Goal: Check status

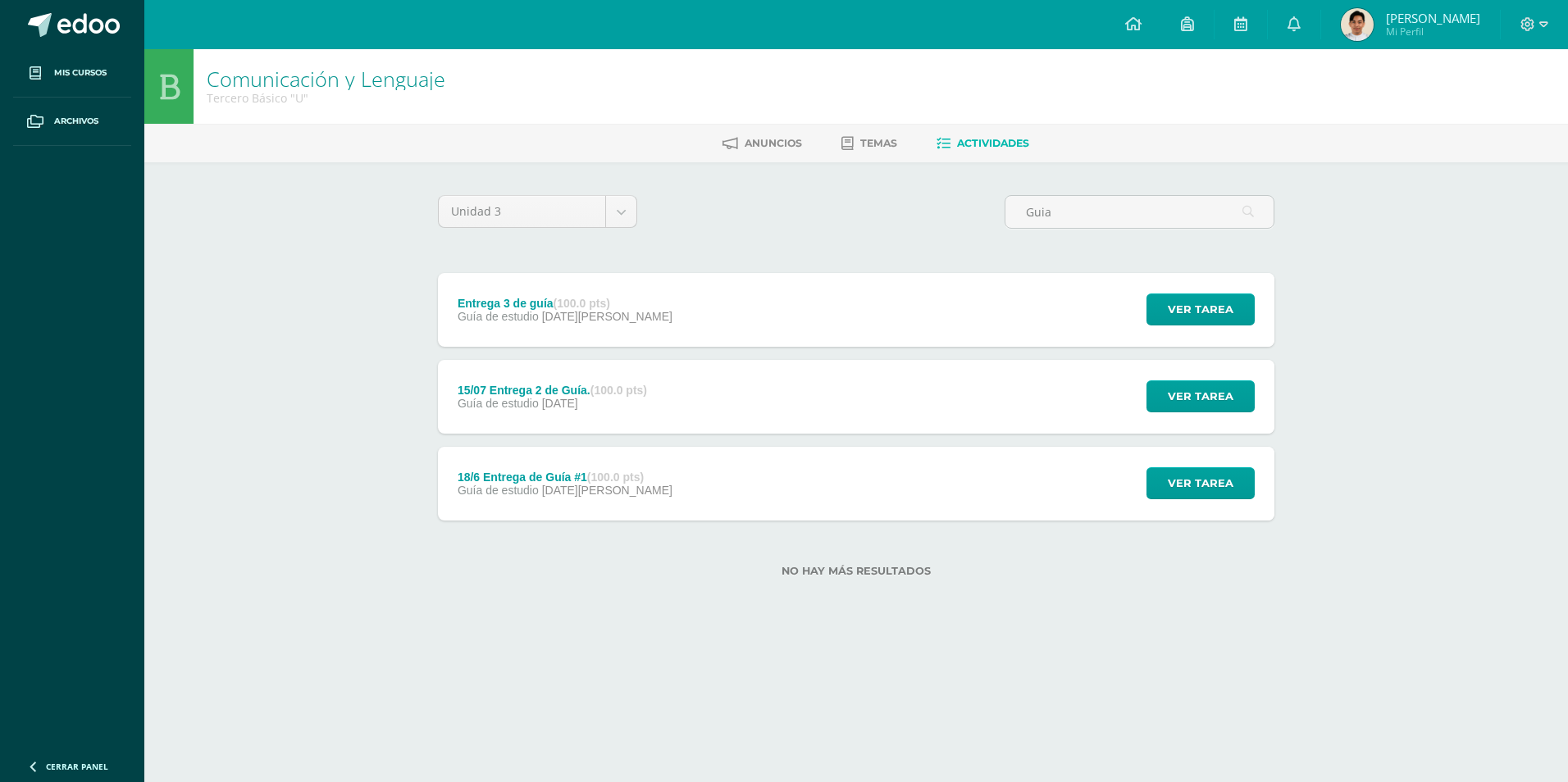
click at [921, 426] on div "15/07 Entrega 2 de Guía. (100.0 pts) Guía de estudio 15 de Julio Ver tarea 15/0…" at bounding box center [856, 397] width 837 height 74
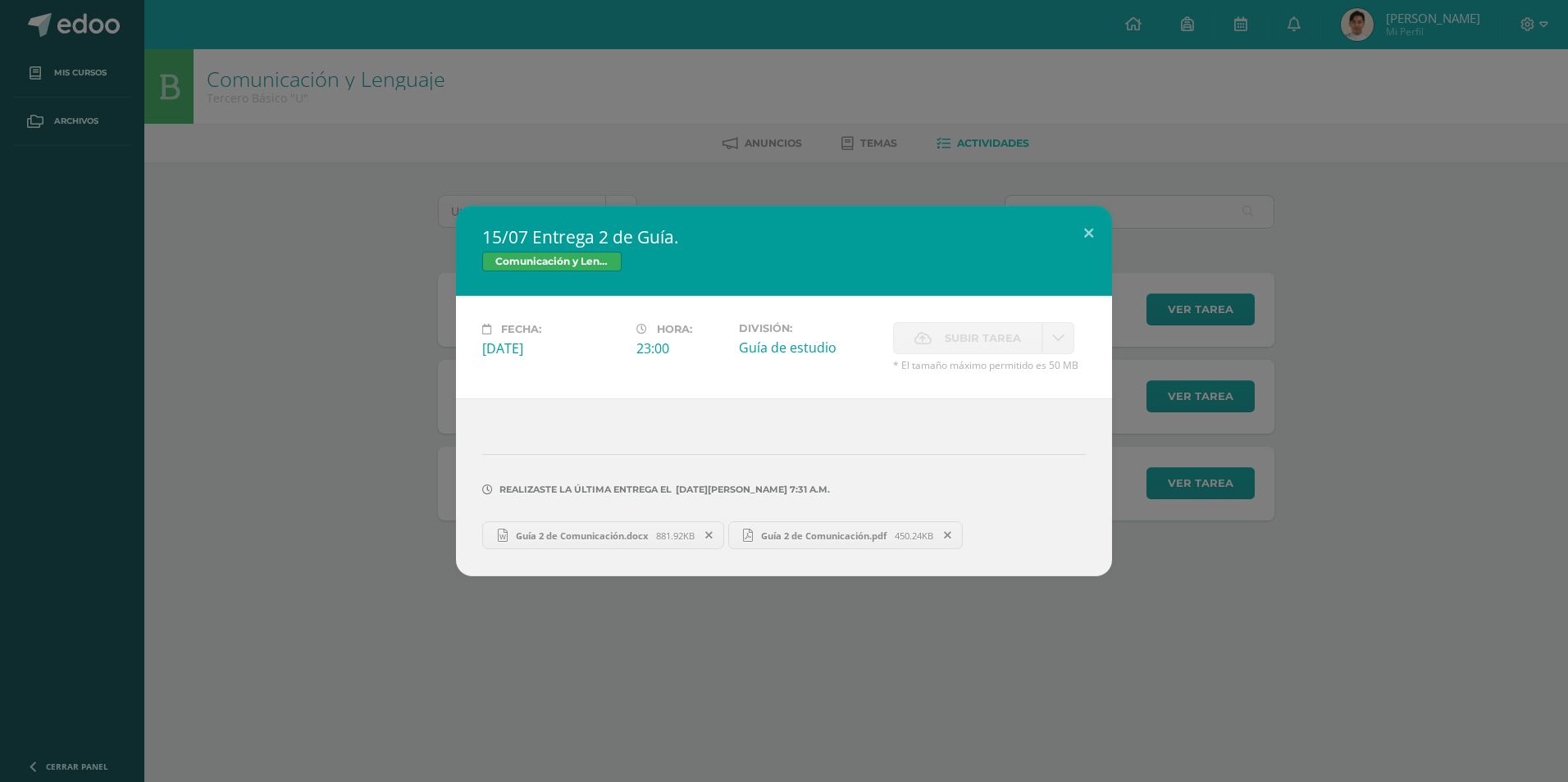
click at [301, 387] on div "15/07 Entrega 2 de Guía. Comunicación y Lenguaje Fecha: Martes 15 de Julio Hora…" at bounding box center [784, 391] width 1555 height 370
